Goal: Task Accomplishment & Management: Manage account settings

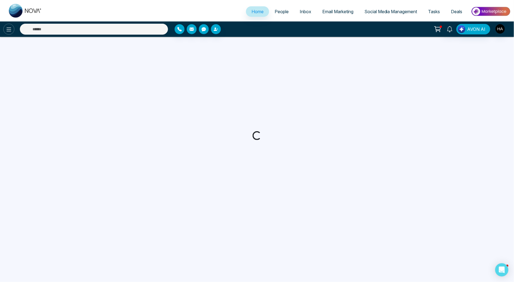
click at [12, 29] on icon at bounding box center [9, 29] width 7 height 7
select select "*"
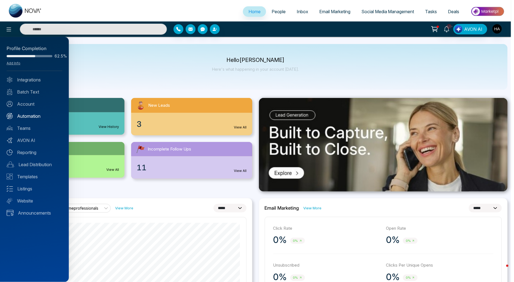
click at [28, 116] on link "Automation" at bounding box center [35, 116] width 56 height 7
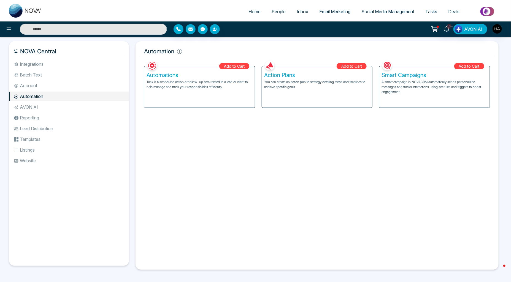
click at [211, 88] on p "Task is a scheduled action or follow-up item related to a lead or client to hel…" at bounding box center [199, 85] width 106 height 10
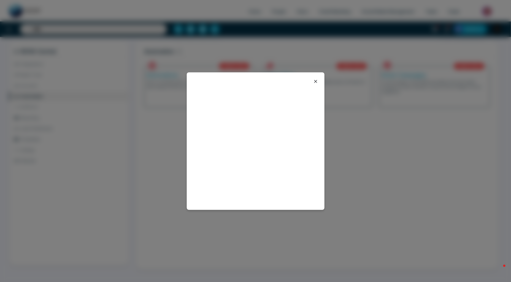
click at [313, 80] on icon at bounding box center [315, 81] width 7 height 7
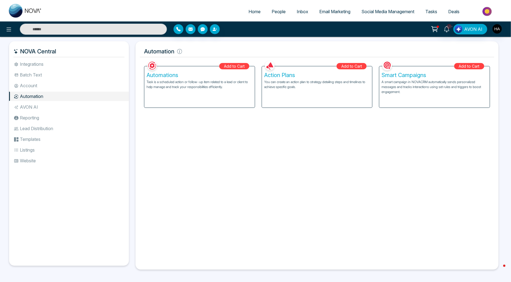
click at [359, 75] on h5 "Action Plans" at bounding box center [317, 75] width 106 height 7
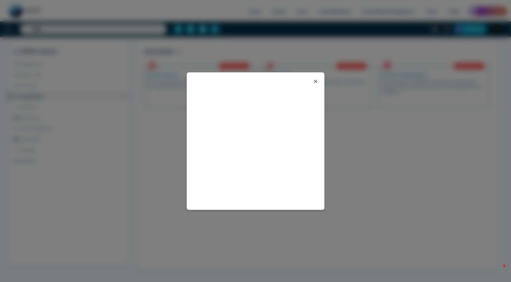
click at [313, 81] on icon at bounding box center [315, 81] width 7 height 7
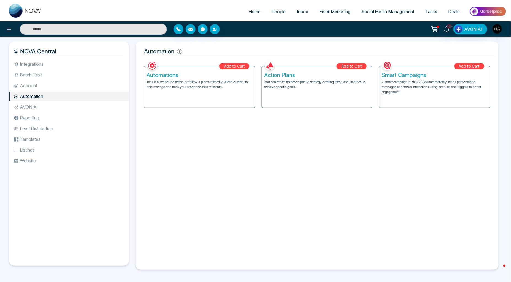
click at [337, 75] on h5 "Action Plans" at bounding box center [317, 75] width 106 height 7
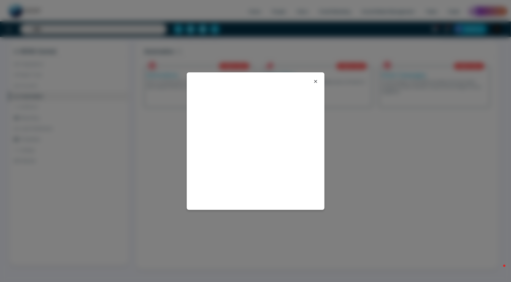
click at [316, 81] on icon at bounding box center [315, 81] width 3 height 3
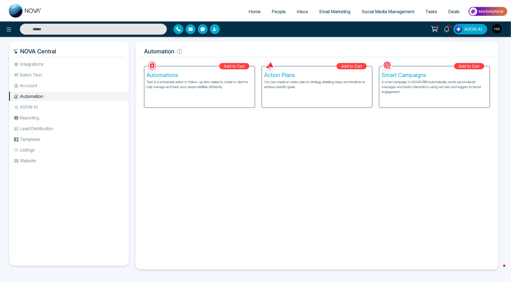
click at [435, 28] on icon at bounding box center [435, 29] width 8 height 8
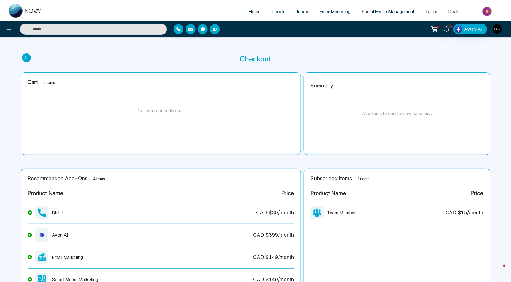
click at [433, 32] on icon at bounding box center [435, 29] width 8 height 8
click at [285, 8] on link "People" at bounding box center [278, 11] width 25 height 10
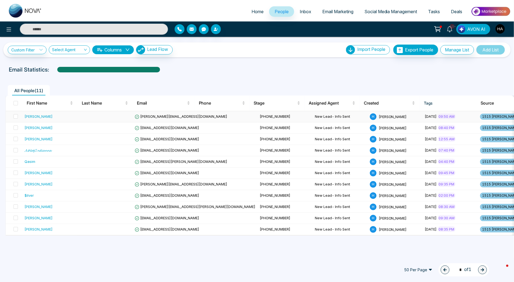
click at [72, 115] on div "[PERSON_NAME]" at bounding box center [50, 117] width 51 height 6
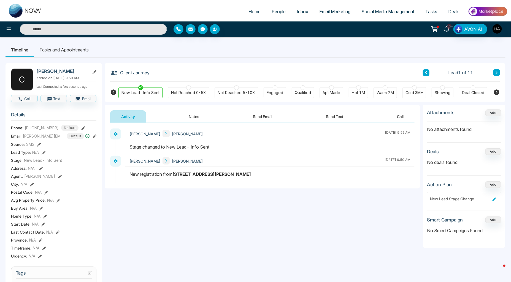
click at [452, 26] on span "10+" at bounding box center [449, 26] width 5 height 5
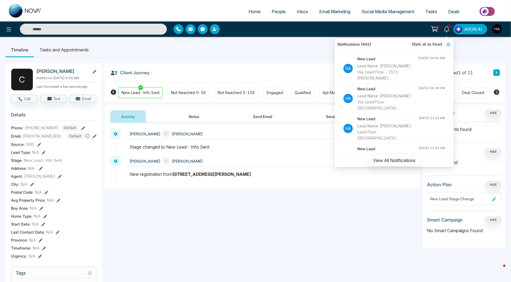
click at [436, 28] on icon at bounding box center [435, 29] width 8 height 8
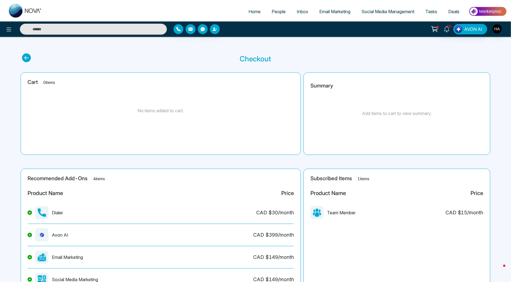
click at [271, 13] on span "People" at bounding box center [278, 12] width 14 height 6
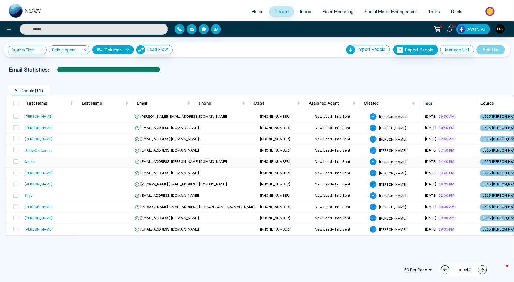
click at [41, 163] on div "Qasim" at bounding box center [50, 162] width 51 height 6
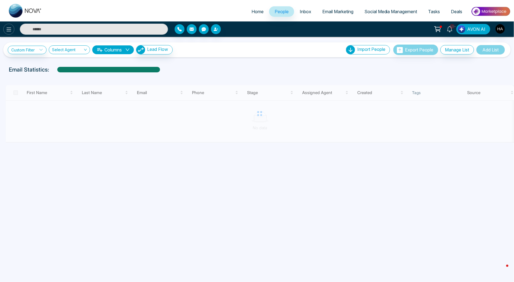
click at [11, 30] on icon at bounding box center [9, 29] width 7 height 7
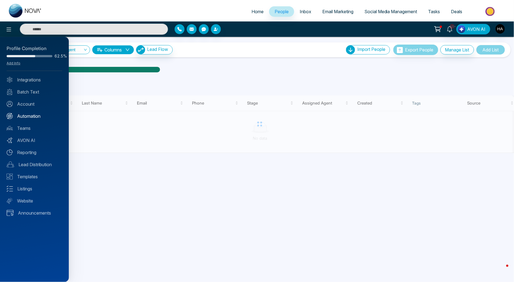
click at [28, 115] on link "Automation" at bounding box center [35, 116] width 56 height 7
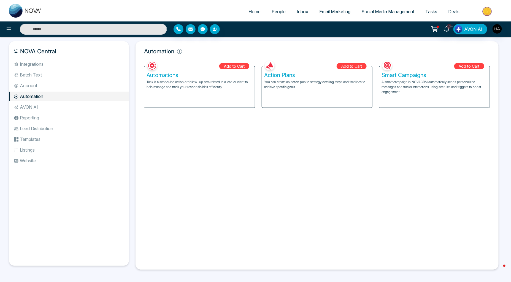
click at [233, 83] on p "Task is a scheduled action or follow-up item related to a lead or client to hel…" at bounding box center [199, 85] width 106 height 10
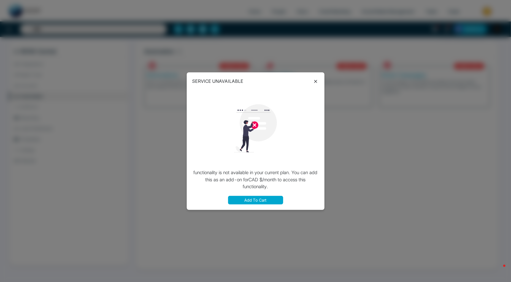
click at [277, 202] on button "Add To Cart" at bounding box center [255, 200] width 55 height 9
click at [262, 165] on div at bounding box center [255, 128] width 127 height 76
click at [317, 84] on icon at bounding box center [315, 81] width 7 height 7
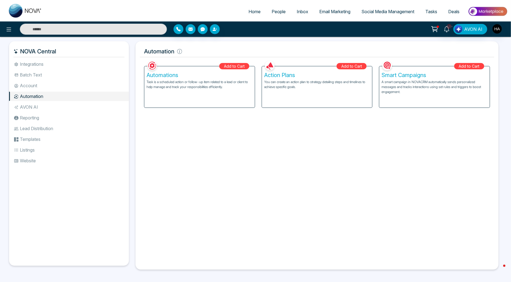
click at [47, 85] on li "Account" at bounding box center [69, 85] width 120 height 9
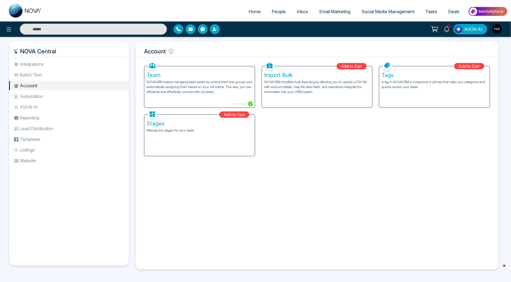
click at [47, 75] on li "Batch Text" at bounding box center [69, 74] width 120 height 9
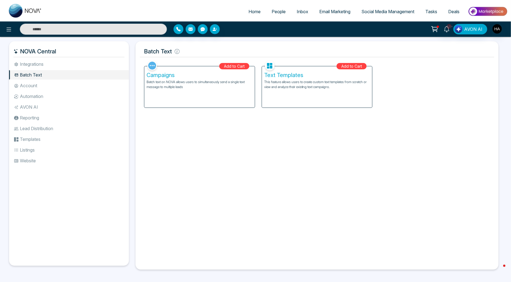
click at [34, 65] on li "Integrations" at bounding box center [69, 63] width 120 height 9
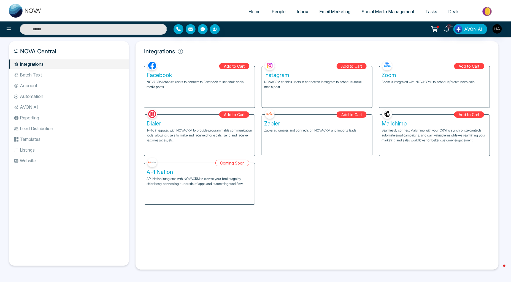
click at [433, 28] on icon at bounding box center [434, 28] width 6 height 4
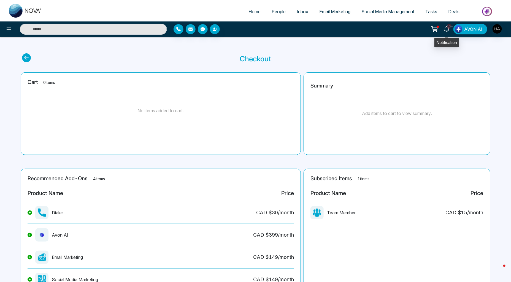
click at [449, 27] on span "10+" at bounding box center [449, 26] width 5 height 5
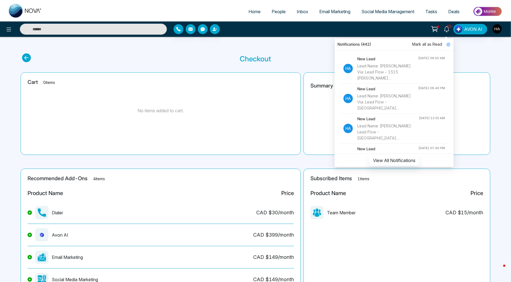
click at [279, 11] on span "People" at bounding box center [278, 12] width 14 height 6
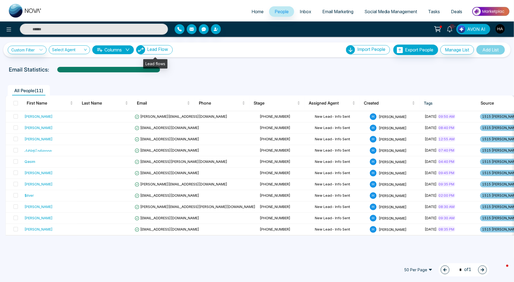
click at [172, 50] on button "Lead Flow" at bounding box center [154, 49] width 37 height 9
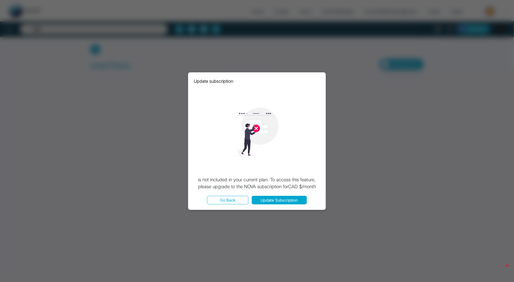
click at [282, 200] on button "Update Subscription" at bounding box center [279, 200] width 55 height 9
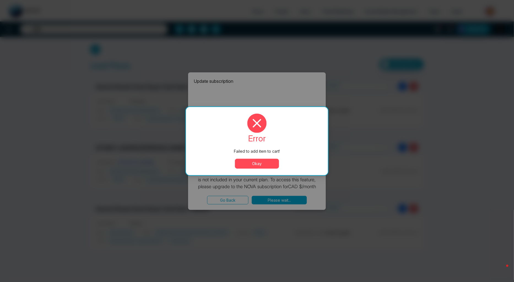
click at [268, 165] on button "Okay" at bounding box center [257, 164] width 44 height 10
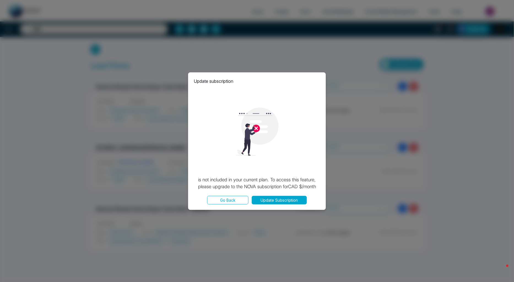
click at [228, 202] on button "Go Back" at bounding box center [227, 200] width 41 height 9
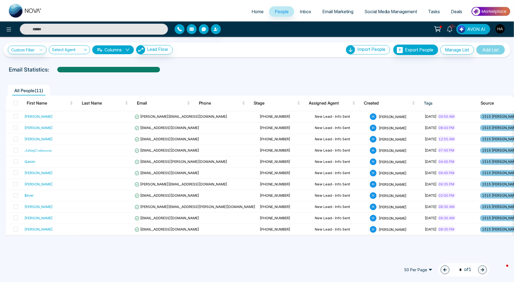
click at [497, 29] on img "button" at bounding box center [499, 28] width 9 height 9
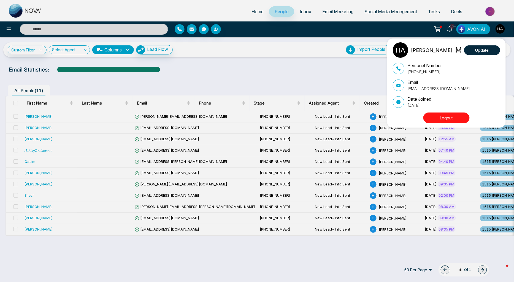
click at [12, 25] on div "[PERSON_NAME] Update Personal Number [PHONE_NUMBER] Email [EMAIL_ADDRESS][DOMAI…" at bounding box center [257, 141] width 514 height 282
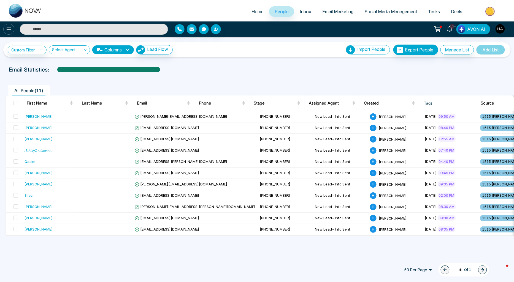
click at [13, 29] on button at bounding box center [8, 29] width 11 height 11
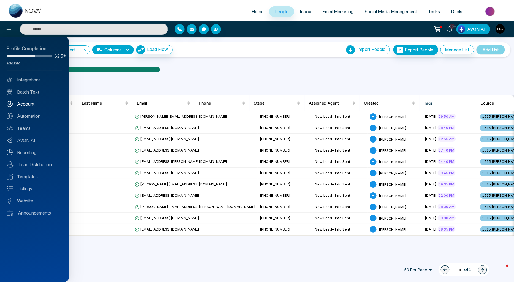
click at [28, 105] on link "Account" at bounding box center [35, 104] width 56 height 7
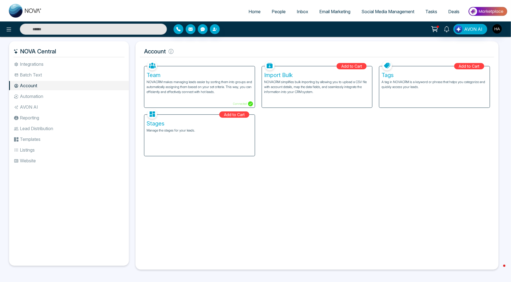
click at [504, 28] on div "AVON AI" at bounding box center [404, 29] width 206 height 10
click at [496, 27] on img "button" at bounding box center [496, 28] width 9 height 9
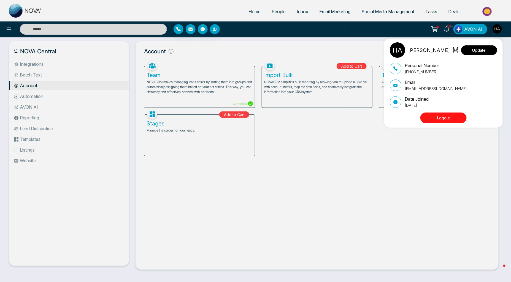
click at [485, 53] on button "Update" at bounding box center [479, 50] width 36 height 10
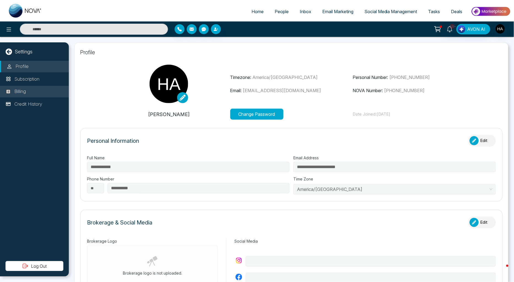
drag, startPoint x: 24, startPoint y: 93, endPoint x: 20, endPoint y: 89, distance: 5.3
click at [24, 92] on p "Billing" at bounding box center [20, 91] width 12 height 7
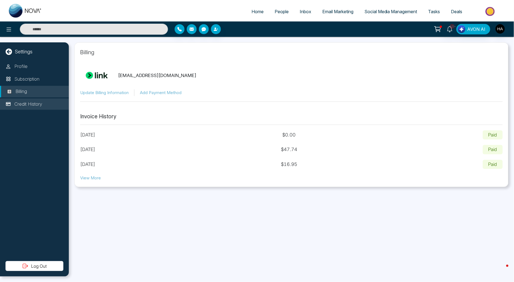
click at [44, 106] on li "Credit History" at bounding box center [34, 105] width 69 height 12
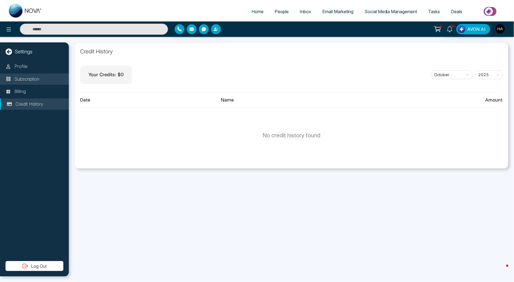
click at [48, 78] on li "Subscription" at bounding box center [34, 80] width 69 height 12
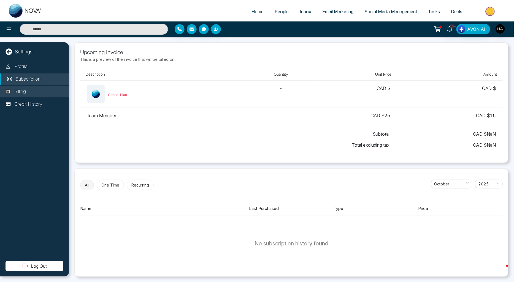
click at [31, 96] on li "Billing" at bounding box center [34, 92] width 69 height 12
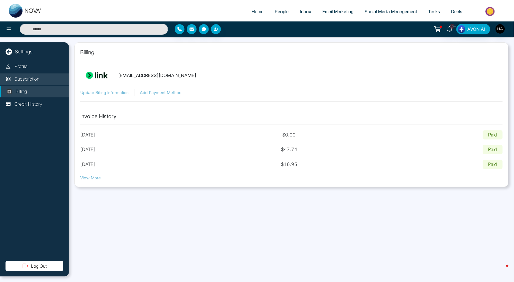
click at [47, 82] on li "Subscription" at bounding box center [34, 80] width 69 height 12
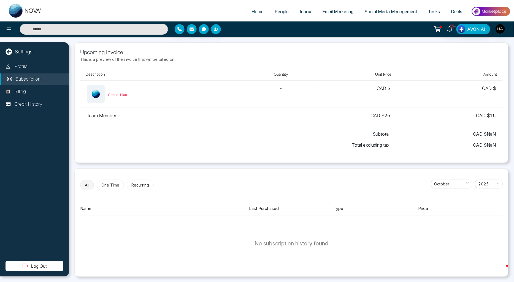
click at [440, 31] on icon at bounding box center [438, 29] width 8 height 8
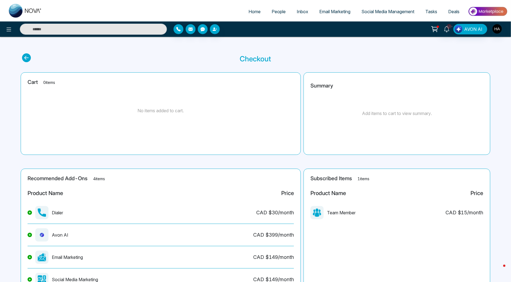
click at [273, 18] on ul "Home People Inbox Email Marketing Social Media Management Tasks Deals" at bounding box center [277, 11] width 460 height 15
click at [274, 16] on link "People" at bounding box center [278, 11] width 25 height 10
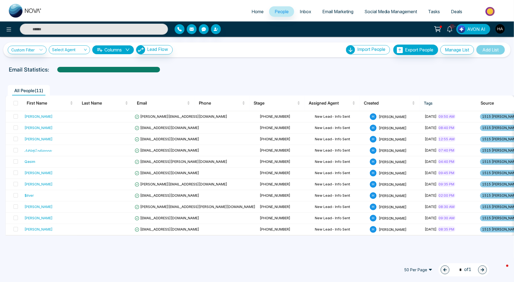
drag, startPoint x: 506, startPoint y: 32, endPoint x: 503, endPoint y: 31, distance: 2.8
click at [506, 32] on div "10+ AVON AI" at bounding box center [407, 29] width 208 height 10
click at [502, 29] on img "button" at bounding box center [499, 28] width 9 height 9
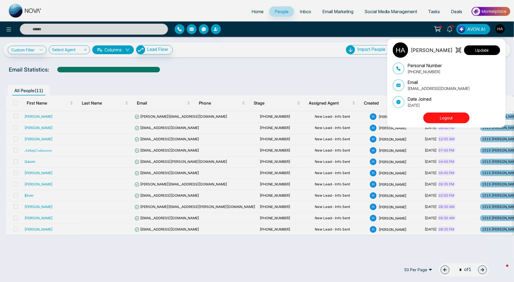
click at [494, 50] on button "Update" at bounding box center [482, 50] width 36 height 10
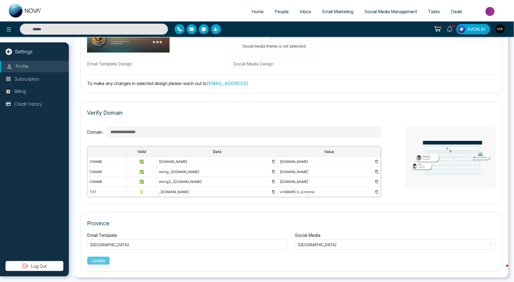
scroll to position [326, 0]
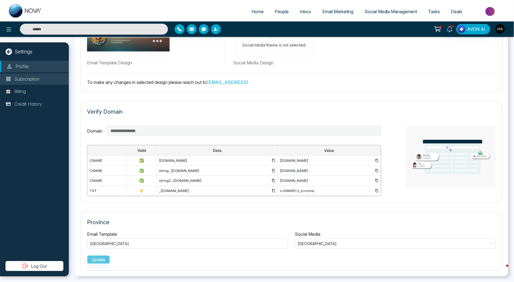
click at [15, 80] on p "Subscription" at bounding box center [26, 79] width 25 height 7
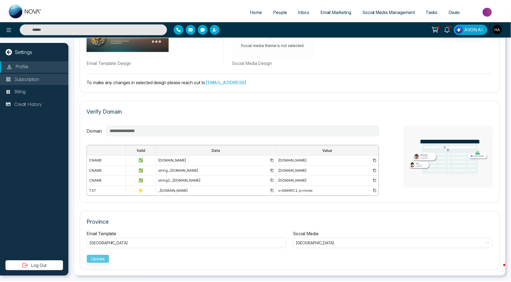
scroll to position [1, 0]
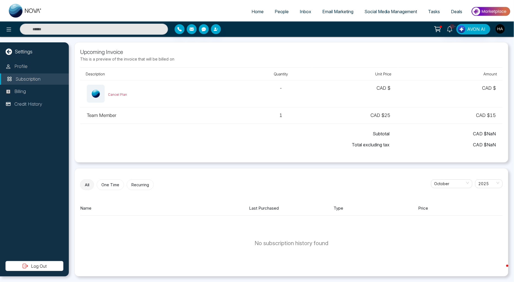
click at [270, 10] on link "People" at bounding box center [281, 11] width 25 height 10
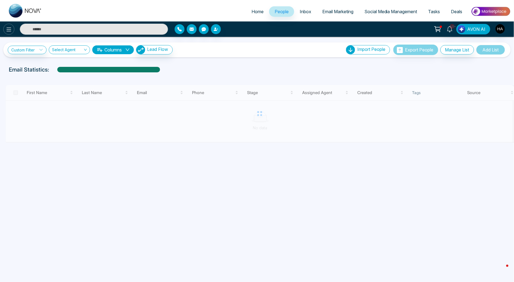
click at [9, 26] on icon at bounding box center [9, 29] width 7 height 7
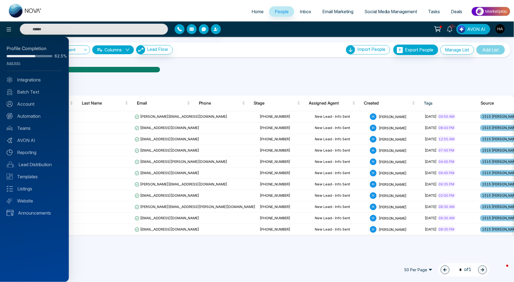
click at [250, 11] on div at bounding box center [257, 141] width 514 height 282
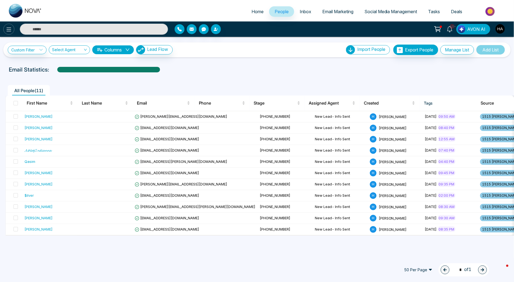
click at [9, 29] on icon at bounding box center [9, 29] width 7 height 7
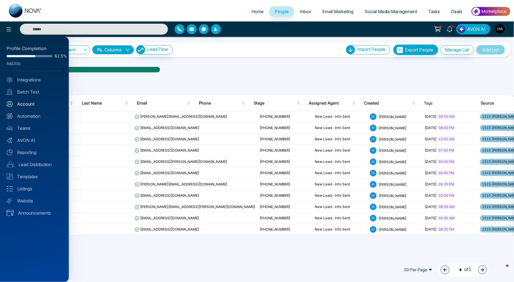
click at [32, 103] on link "Account" at bounding box center [35, 104] width 56 height 7
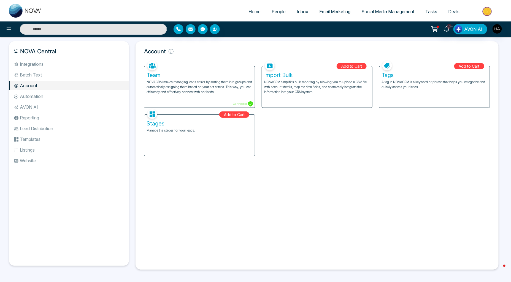
click at [276, 17] on link "People" at bounding box center [278, 11] width 25 height 10
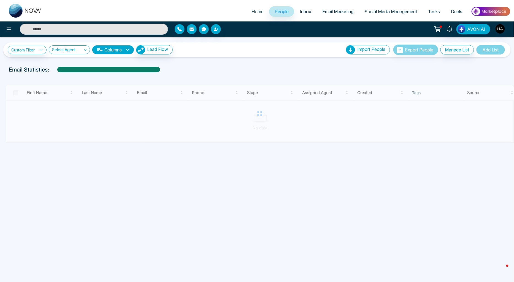
click at [260, 12] on link "Home" at bounding box center [257, 11] width 23 height 10
select select "*"
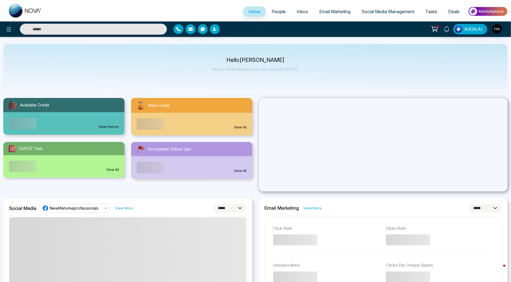
click at [291, 7] on link "Inbox" at bounding box center [302, 11] width 23 height 10
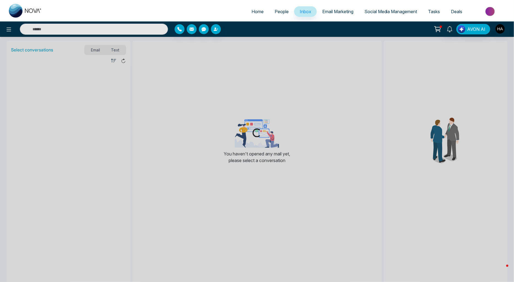
click at [282, 9] on span "People" at bounding box center [282, 12] width 14 height 6
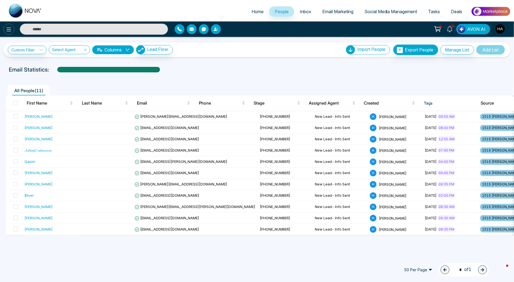
click at [10, 30] on icon at bounding box center [9, 29] width 7 height 7
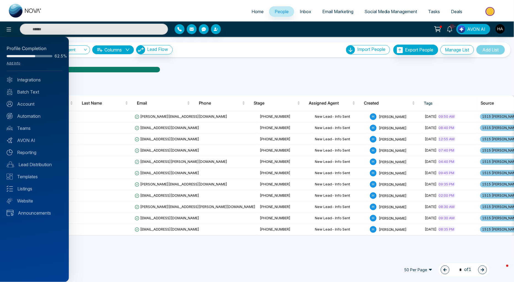
click at [36, 100] on div "Profile Completion 62.5% Add Info Integrations Batch Text Account Automation Te…" at bounding box center [34, 159] width 69 height 245
click at [36, 105] on link "Account" at bounding box center [35, 104] width 56 height 7
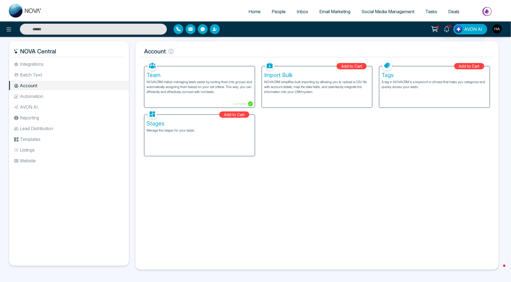
click at [38, 97] on li "Automation" at bounding box center [69, 96] width 120 height 9
